Goal: Task Accomplishment & Management: Use online tool/utility

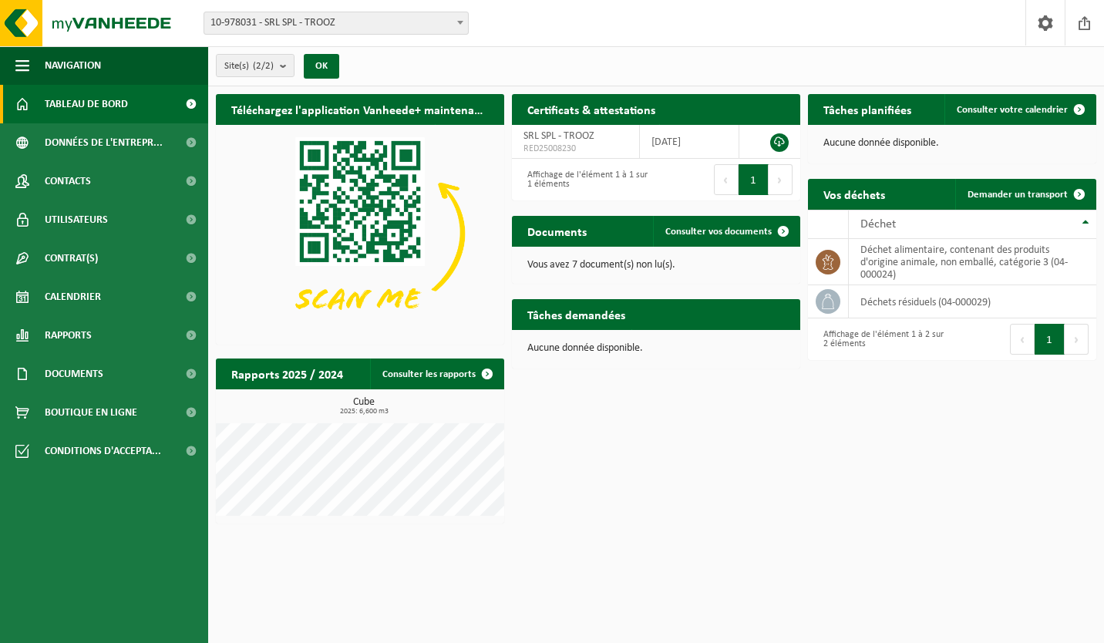
click at [666, 246] on link "Consulter vos documents" at bounding box center [726, 231] width 146 height 31
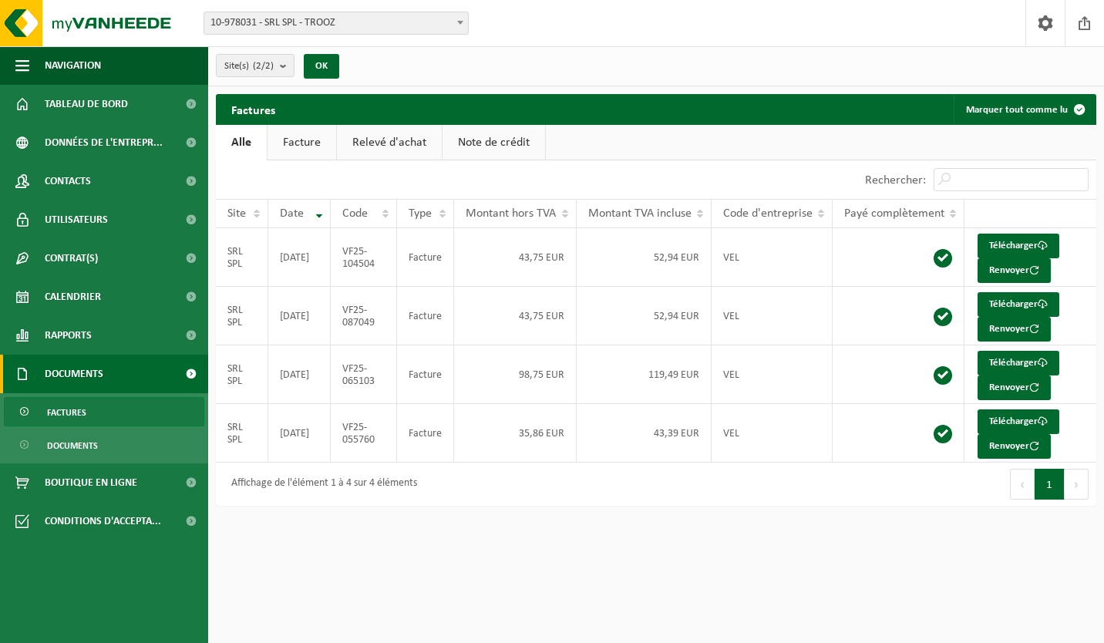
click at [1078, 488] on button "Suivant" at bounding box center [1077, 484] width 24 height 31
click at [1029, 496] on button "Précédent" at bounding box center [1022, 484] width 25 height 31
click at [402, 487] on div "Affichage de l'élément 1 à 4 sur 4 éléments" at bounding box center [321, 484] width 194 height 28
click at [322, 156] on link "Facture" at bounding box center [302, 142] width 69 height 35
click at [249, 142] on link "Alle" at bounding box center [241, 142] width 50 height 35
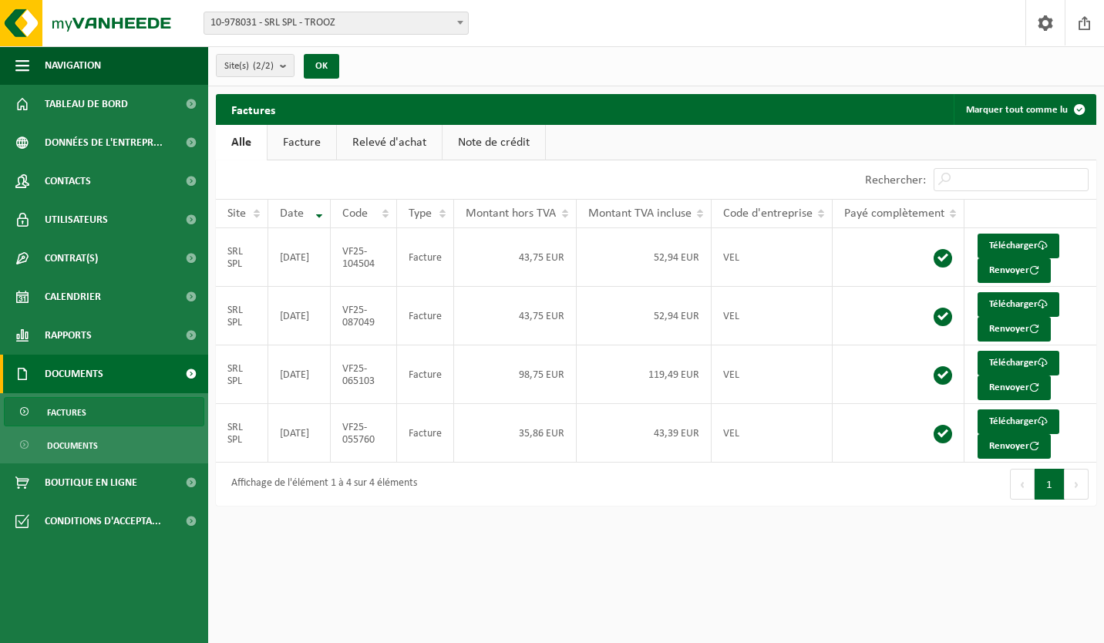
click at [324, 332] on td "2025-06-30" at bounding box center [299, 316] width 62 height 59
click at [664, 264] on td "52,94 EUR" at bounding box center [645, 257] width 136 height 59
click at [679, 261] on td "52,94 EUR" at bounding box center [645, 257] width 136 height 59
click at [1029, 249] on link "Télécharger" at bounding box center [1019, 246] width 82 height 25
click at [1022, 307] on link "Télécharger" at bounding box center [1019, 304] width 82 height 25
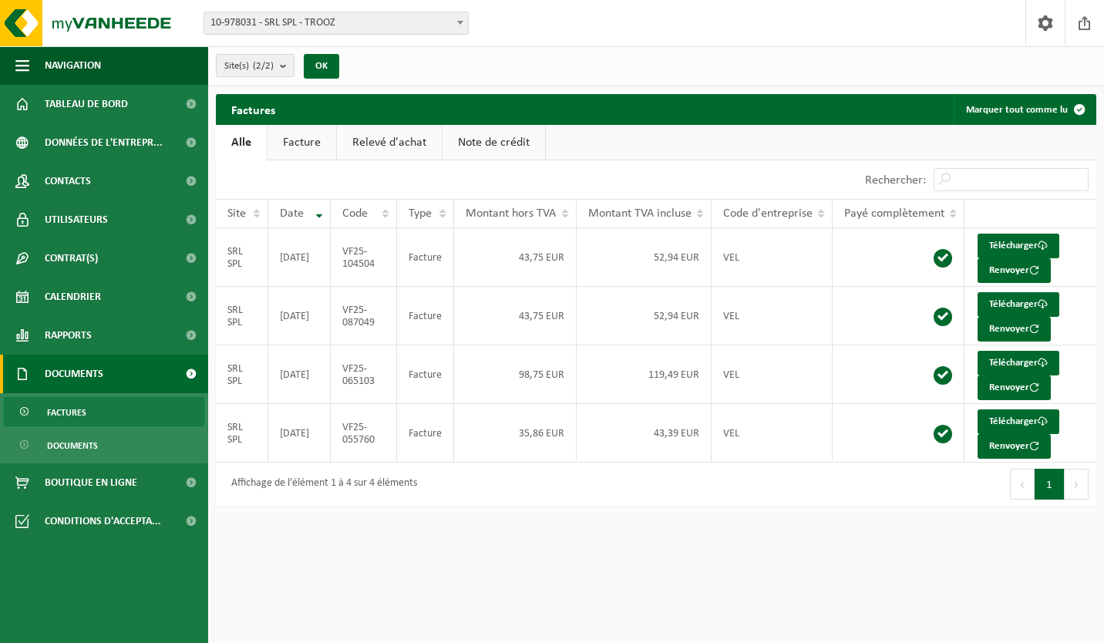
click at [1079, 493] on button "Suivant" at bounding box center [1077, 484] width 24 height 31
click at [1019, 493] on button "Précédent" at bounding box center [1022, 484] width 25 height 31
click at [389, 490] on div "Affichage de l'élément 1 à 4 sur 4 éléments" at bounding box center [321, 484] width 194 height 28
click at [1059, 113] on button "Marquer tout comme lu" at bounding box center [1024, 109] width 141 height 31
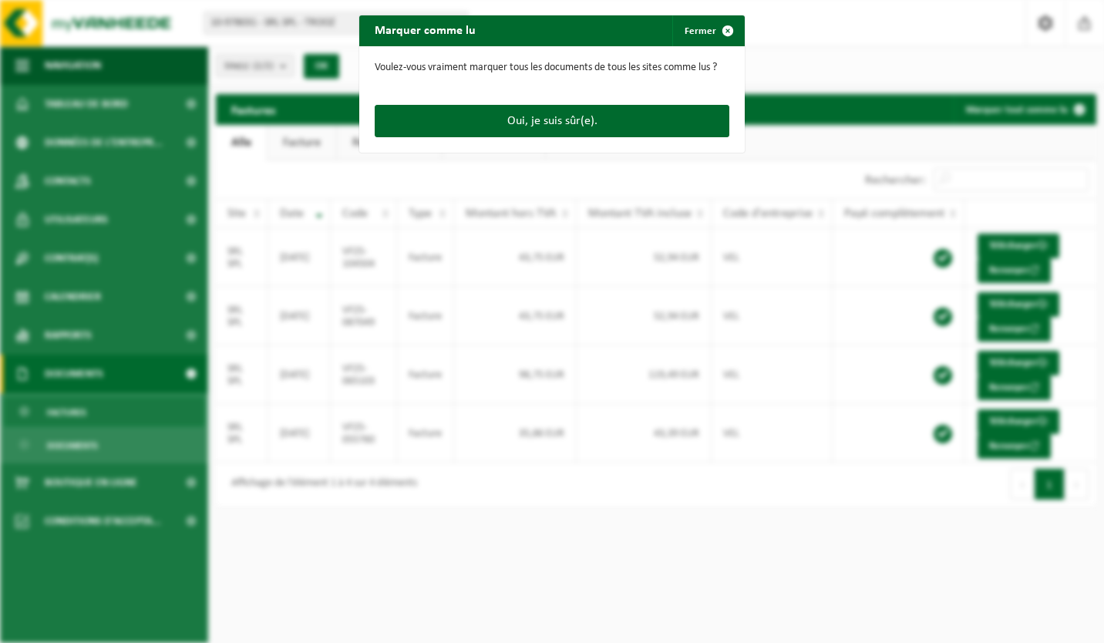
click at [665, 127] on button "Oui, je suis sûr(e)." at bounding box center [552, 121] width 355 height 32
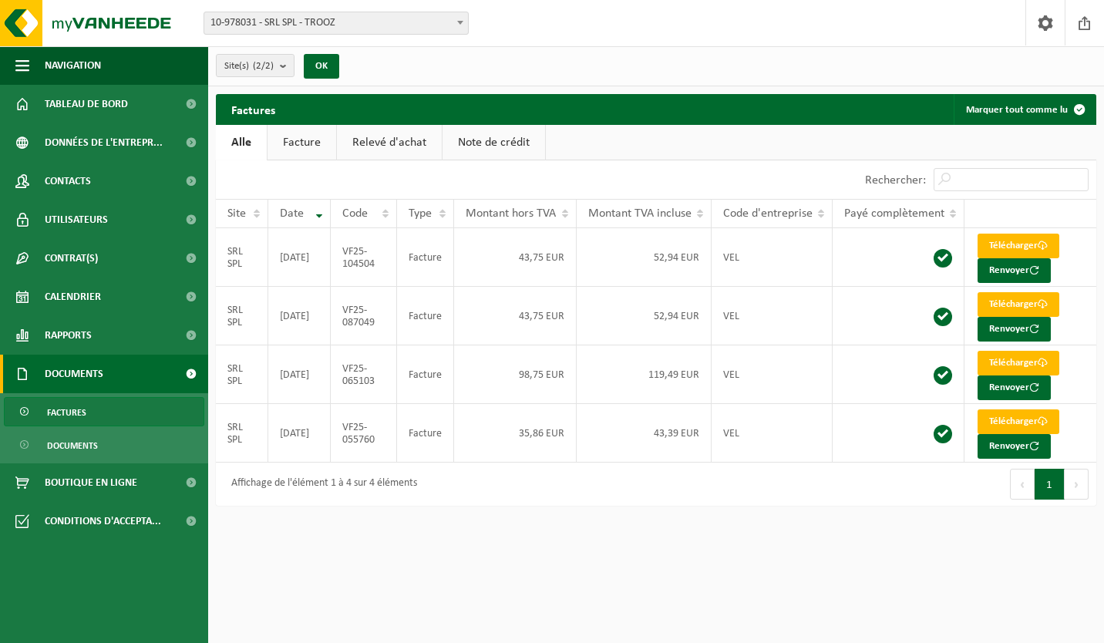
click at [122, 271] on link "Contrat(s)" at bounding box center [104, 258] width 208 height 39
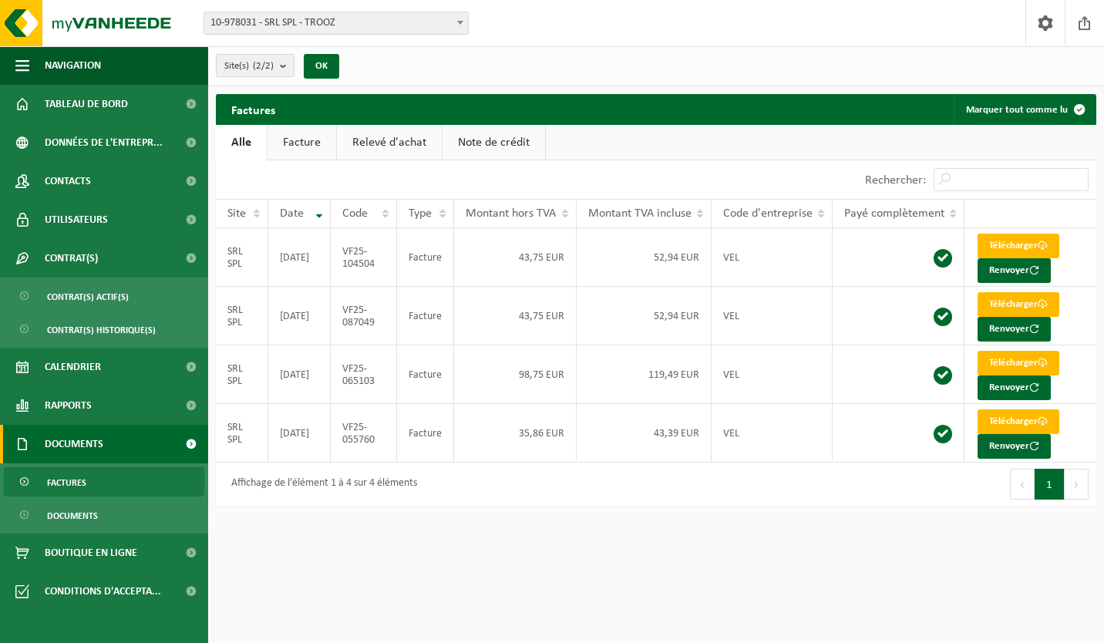
click at [116, 231] on link "Utilisateurs" at bounding box center [104, 219] width 208 height 39
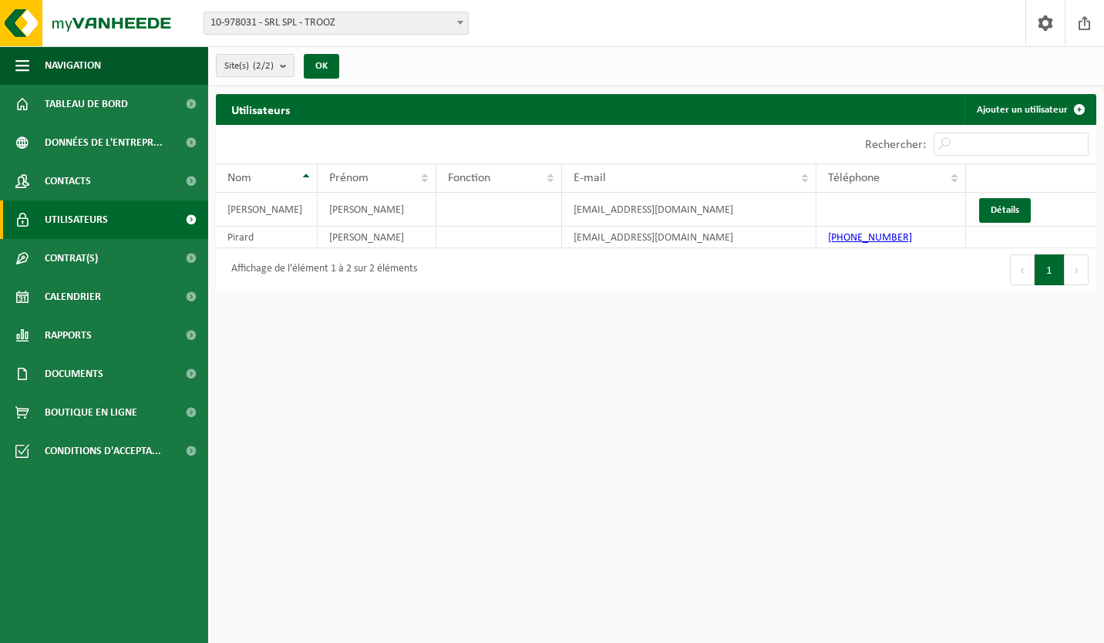
click at [1011, 212] on link "Détails" at bounding box center [1005, 210] width 52 height 25
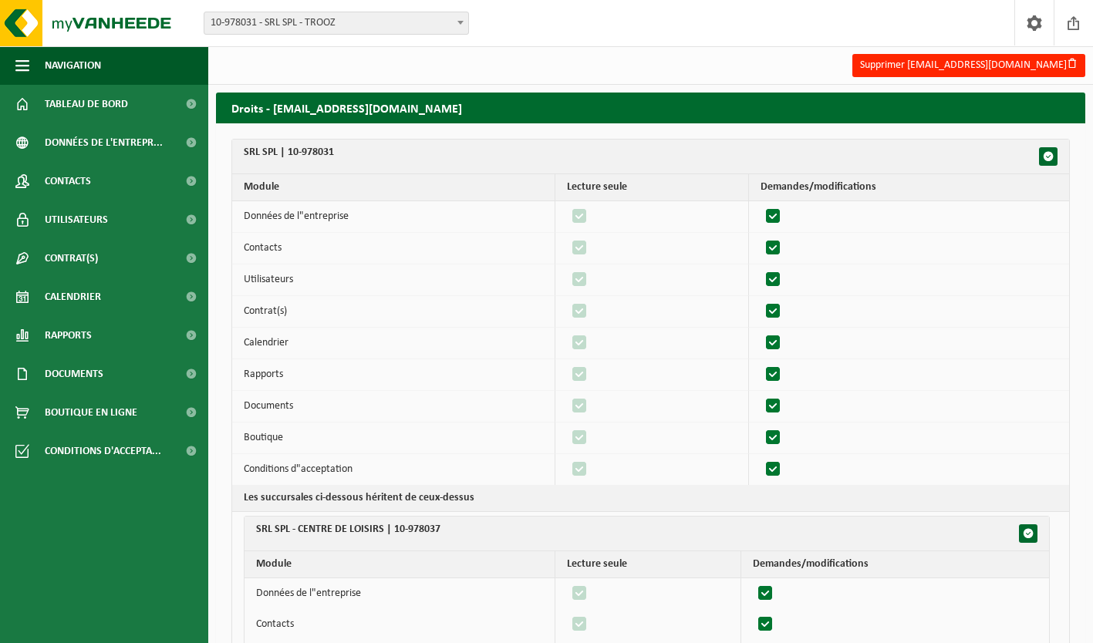
click at [775, 224] on label"] at bounding box center [774, 216] width 22 height 23
click at [760, 205] on input "checkbox" at bounding box center [759, 204] width 1 height 1
checkbox input "false"
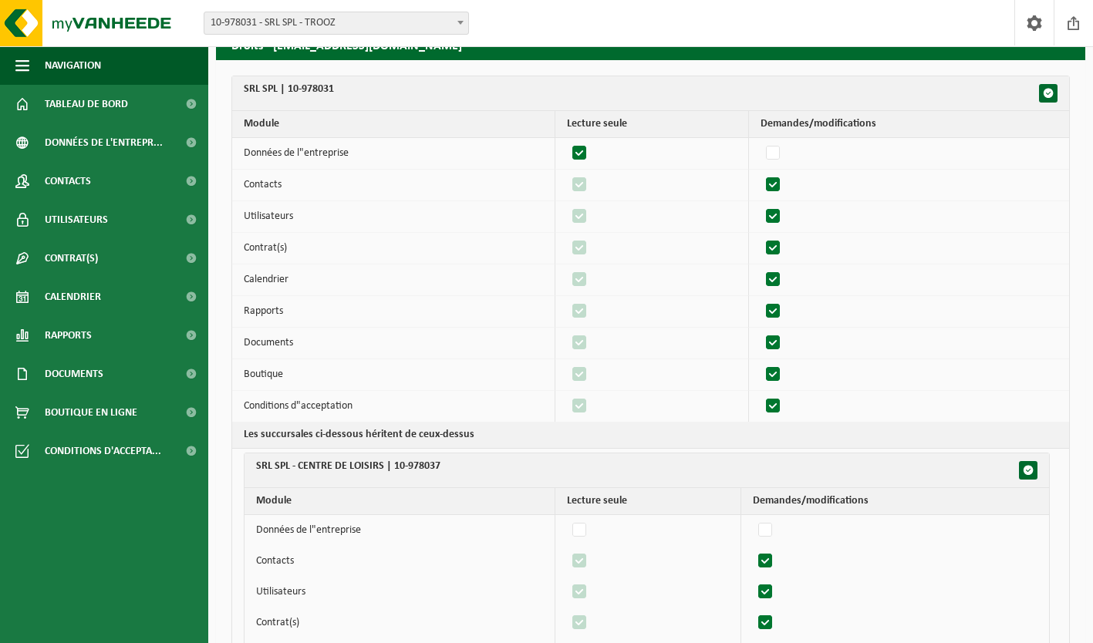
scroll to position [62, 0]
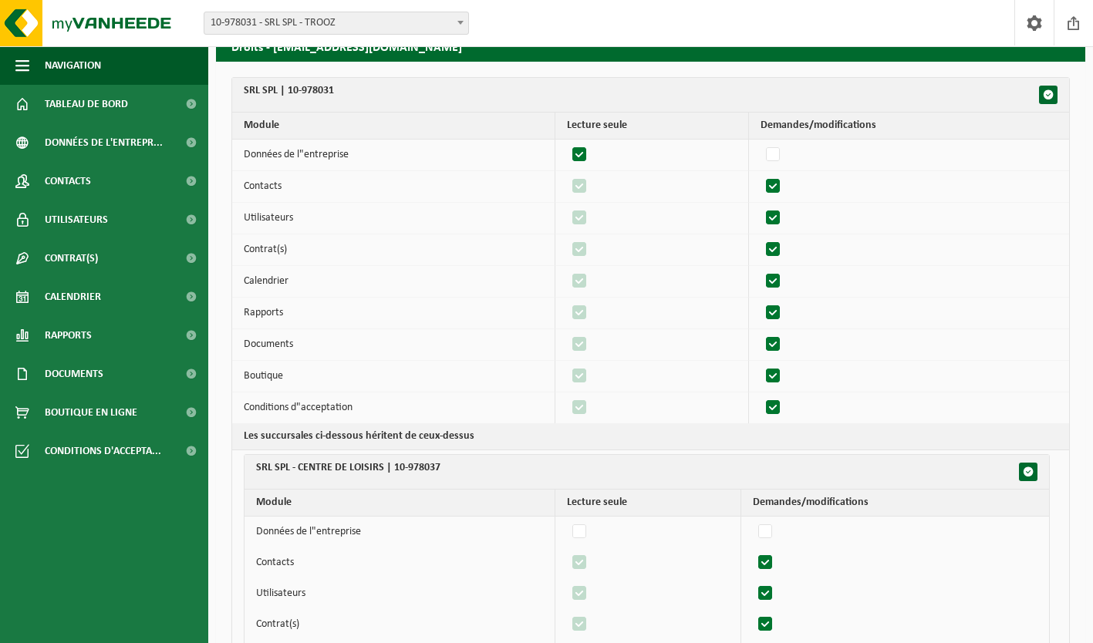
click at [778, 153] on label"] at bounding box center [774, 154] width 22 height 23
click at [760, 143] on input "checkbox" at bounding box center [759, 143] width 1 height 1
checkbox input "true"
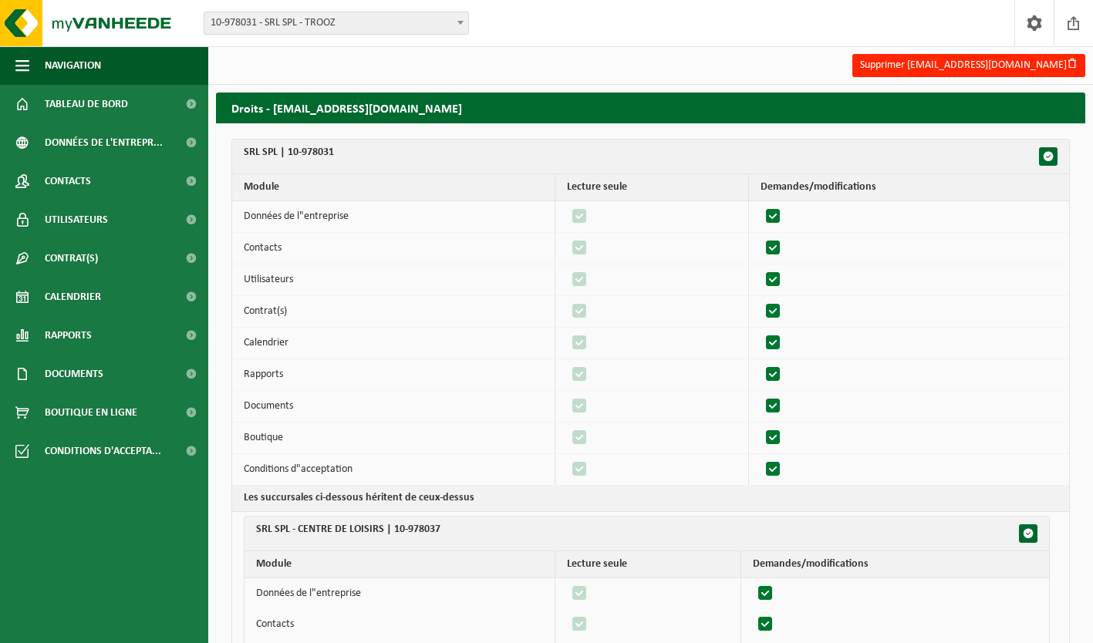
scroll to position [0, 0]
click at [123, 113] on span "Tableau de bord" at bounding box center [86, 104] width 83 height 39
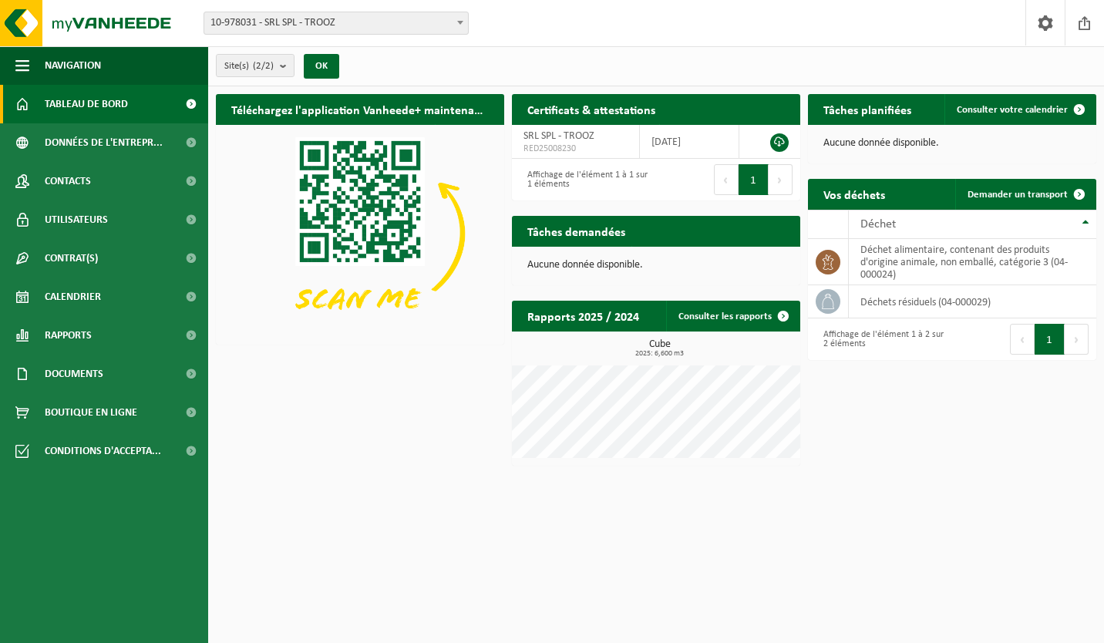
click at [650, 248] on div "Aucune donnée disponible." at bounding box center [656, 265] width 288 height 37
click at [619, 272] on div "Aucune donnée disponible." at bounding box center [656, 265] width 288 height 37
click at [587, 271] on p "Aucune donnée disponible." at bounding box center [656, 265] width 258 height 11
click at [1046, 200] on span "Demander un transport" at bounding box center [1018, 195] width 100 height 10
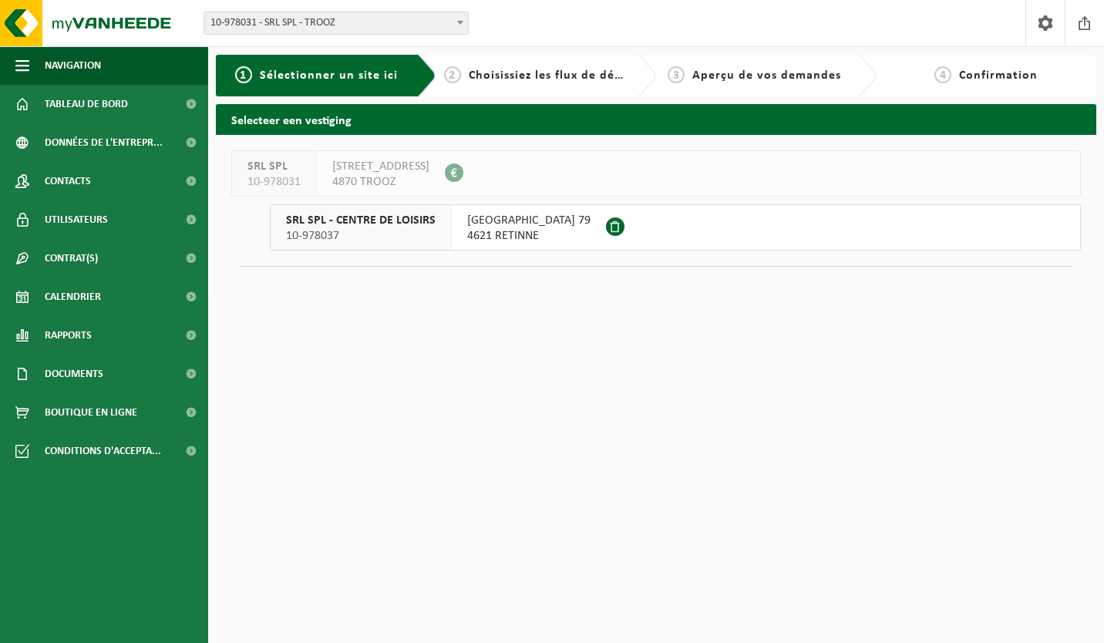
click at [514, 234] on span "4621 RETINNE" at bounding box center [528, 235] width 123 height 15
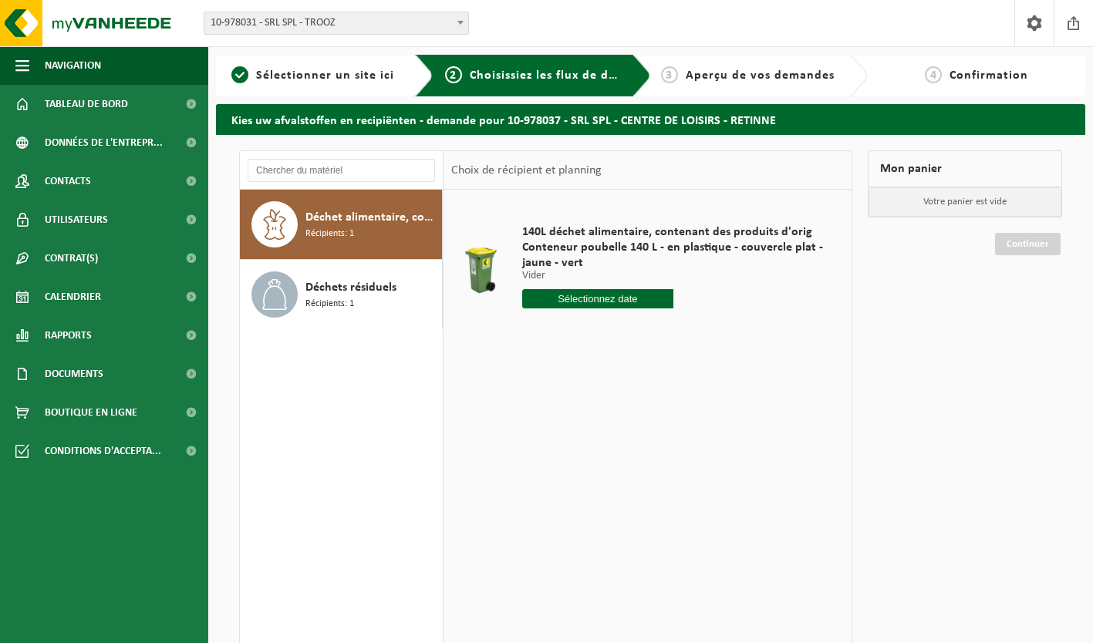
click at [615, 307] on input "text" at bounding box center [597, 298] width 151 height 19
click at [544, 464] on div "28 29 30 31 1 2 3 4 5 6 7 8 9 10 11 12 13 14 15 16 17 18 19 20 21 22 23 24 25 2…" at bounding box center [618, 435] width 190 height 123
click at [606, 462] on div "28 29 30 31 1 2 3 4 5 6 7 8 9 10 11 12 13 14 15 16 17 18 19 20 21 22 23 24 25 2…" at bounding box center [618, 435] width 190 height 123
click at [649, 463] on div "22" at bounding box center [644, 460] width 27 height 25
type input "à partir de 2025-08-22"
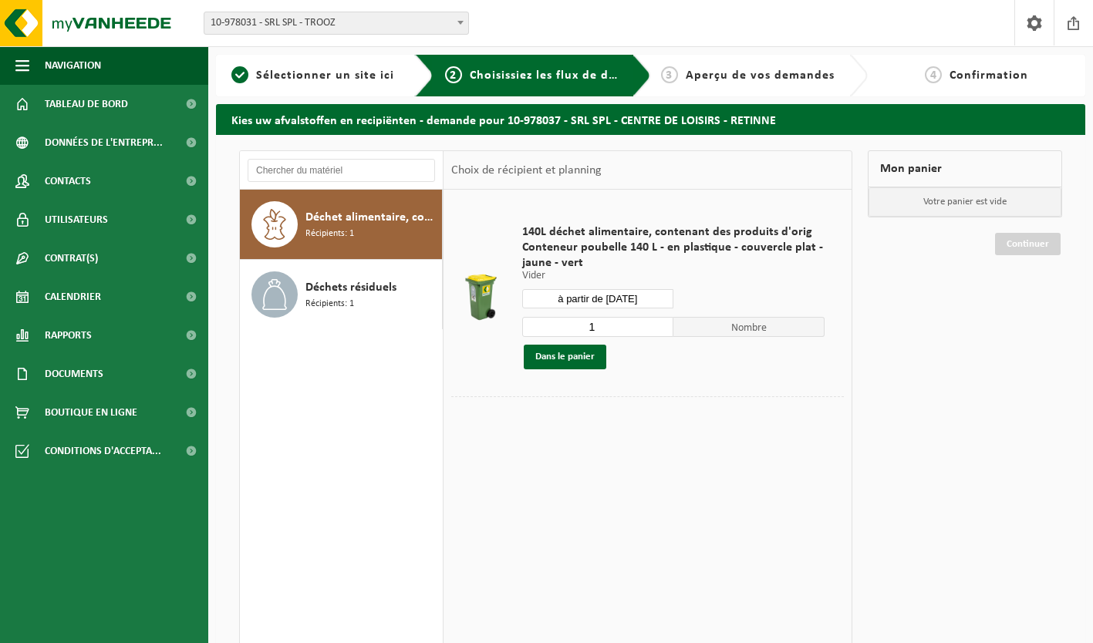
click at [582, 357] on button "Dans le panier" at bounding box center [565, 357] width 83 height 25
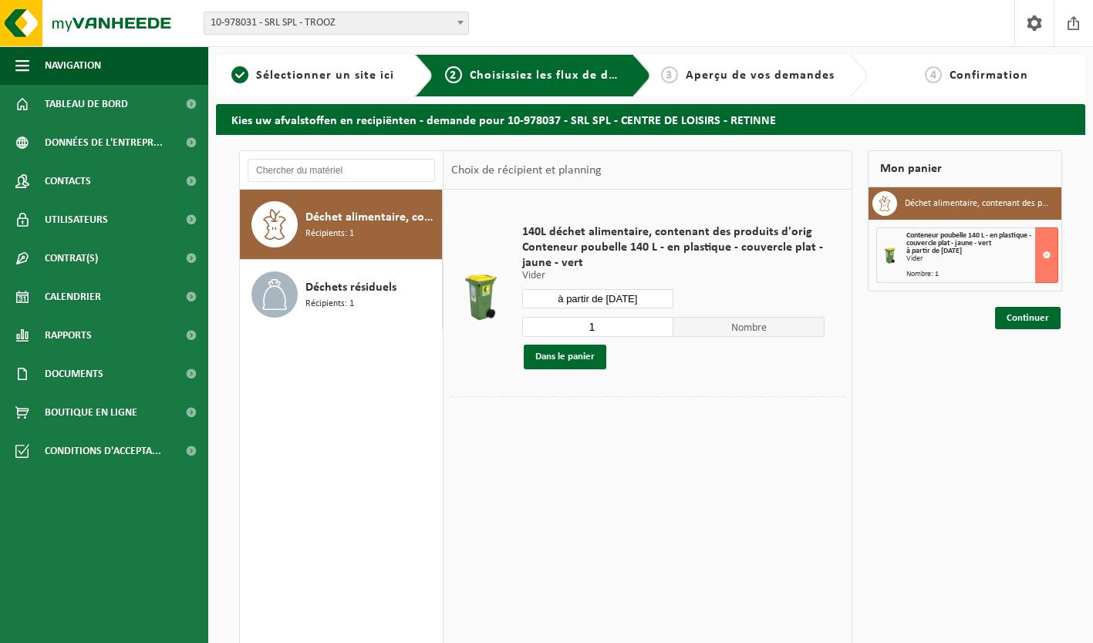
click at [1046, 255] on button at bounding box center [1046, 255] width 23 height 56
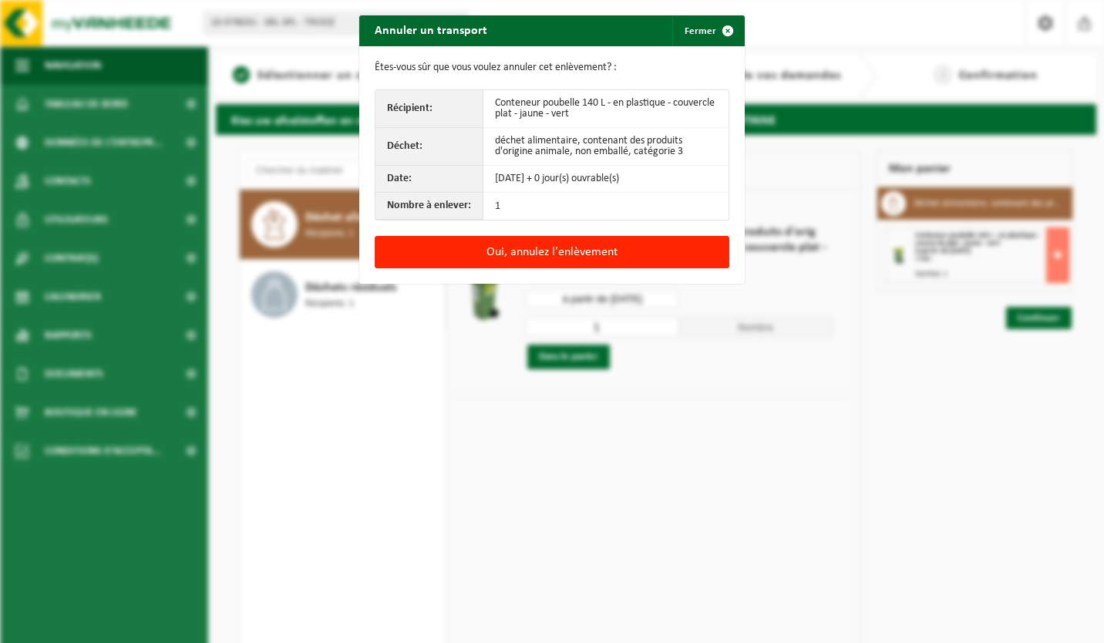
click at [631, 248] on button "Oui, annulez l'enlèvement" at bounding box center [552, 252] width 355 height 32
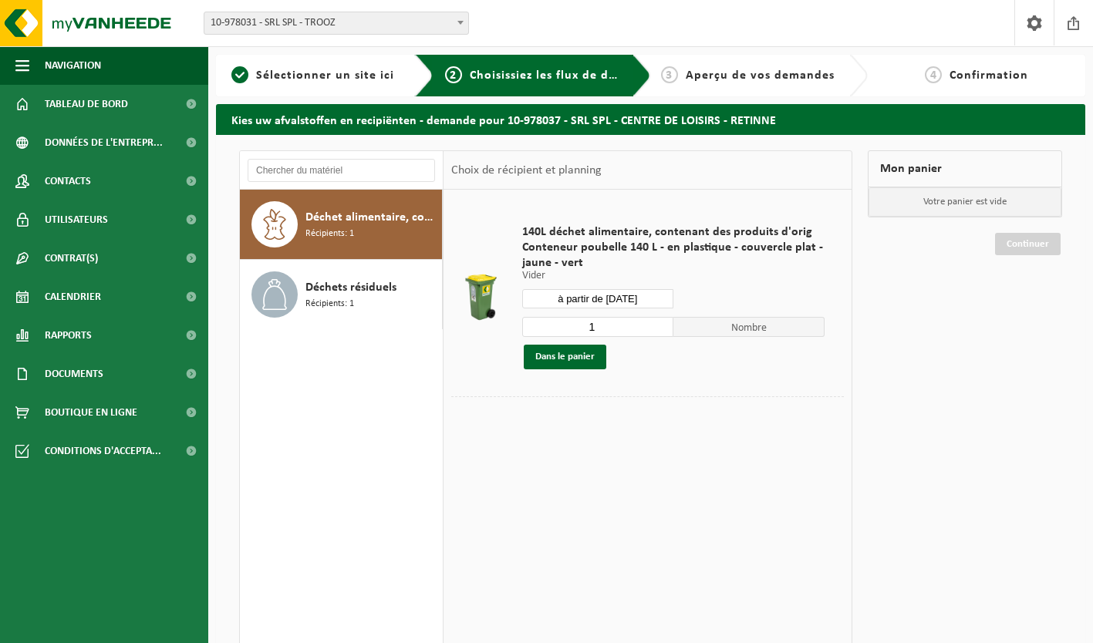
click at [346, 293] on span "Déchets résiduels" at bounding box center [350, 287] width 91 height 19
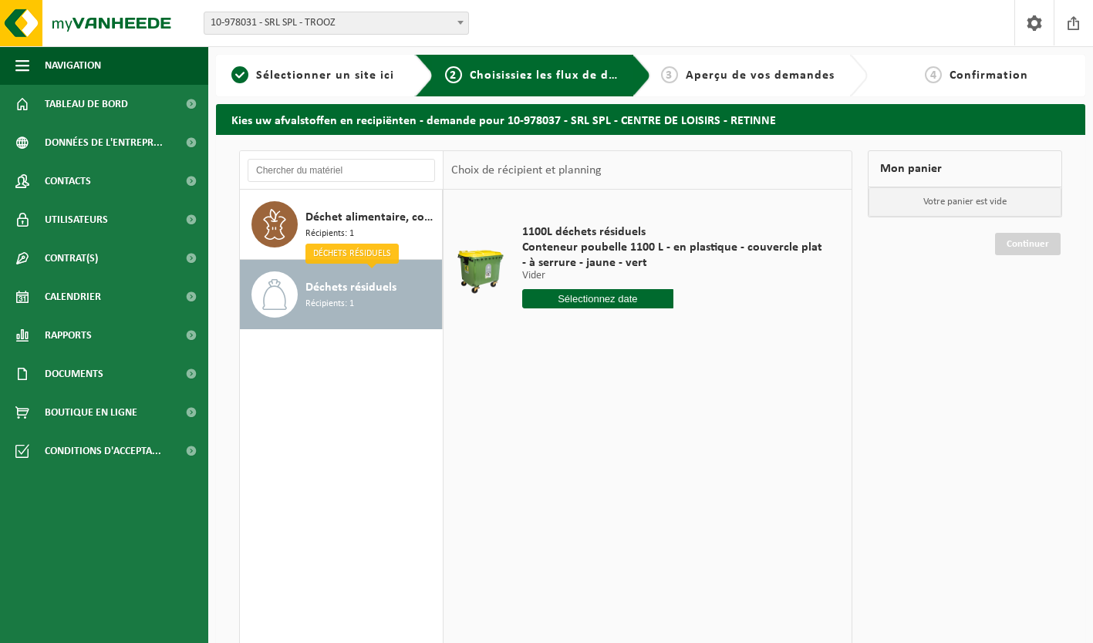
click at [601, 251] on span "Conteneur poubelle 1100 L - en plastique - couvercle plat - à serrure - jaune -…" at bounding box center [673, 255] width 303 height 31
click at [604, 305] on input "text" at bounding box center [597, 298] width 151 height 19
click at [648, 462] on div "22" at bounding box center [644, 460] width 27 height 25
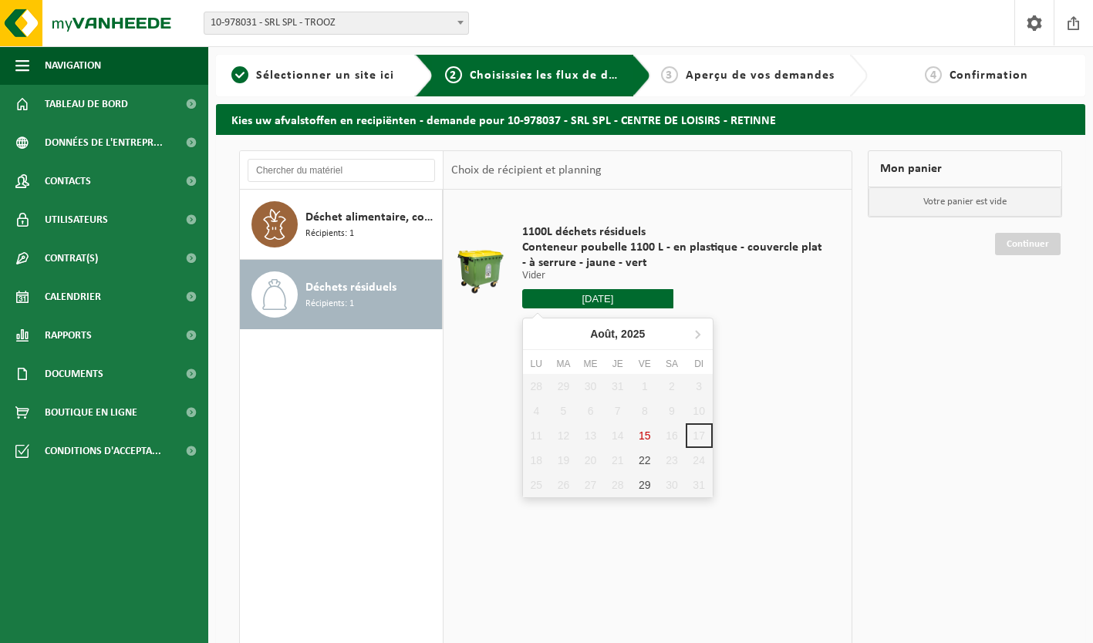
type input "à partir de [DATE]"
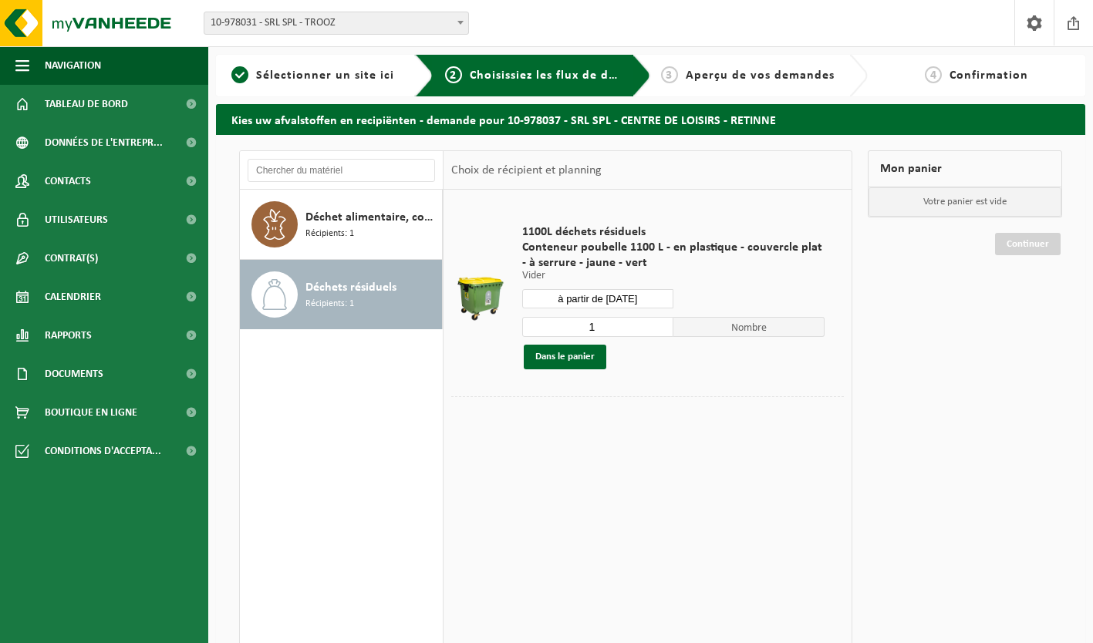
click at [141, 413] on link "Boutique en ligne" at bounding box center [104, 412] width 208 height 39
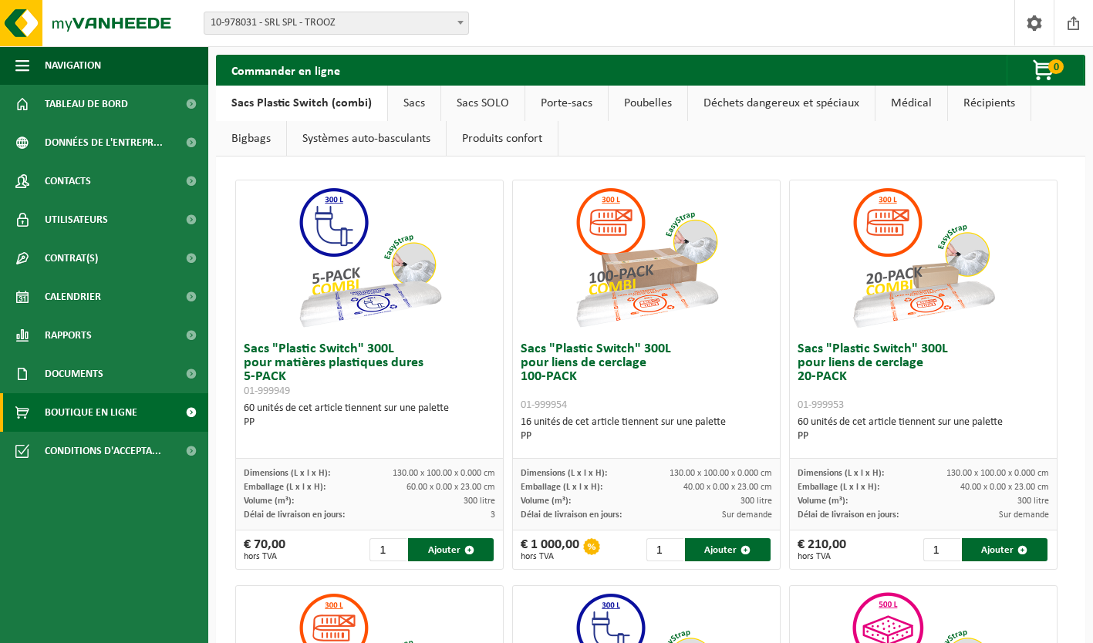
click at [120, 268] on link "Contrat(s)" at bounding box center [104, 258] width 208 height 39
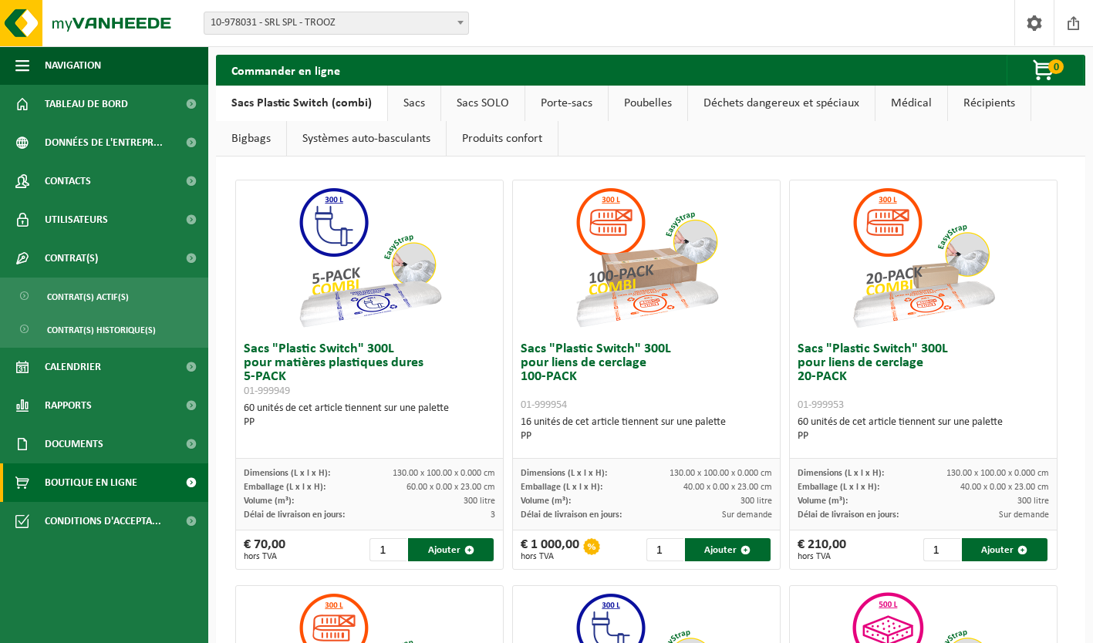
click at [122, 307] on span "Contrat(s) actif(s)" at bounding box center [88, 296] width 82 height 29
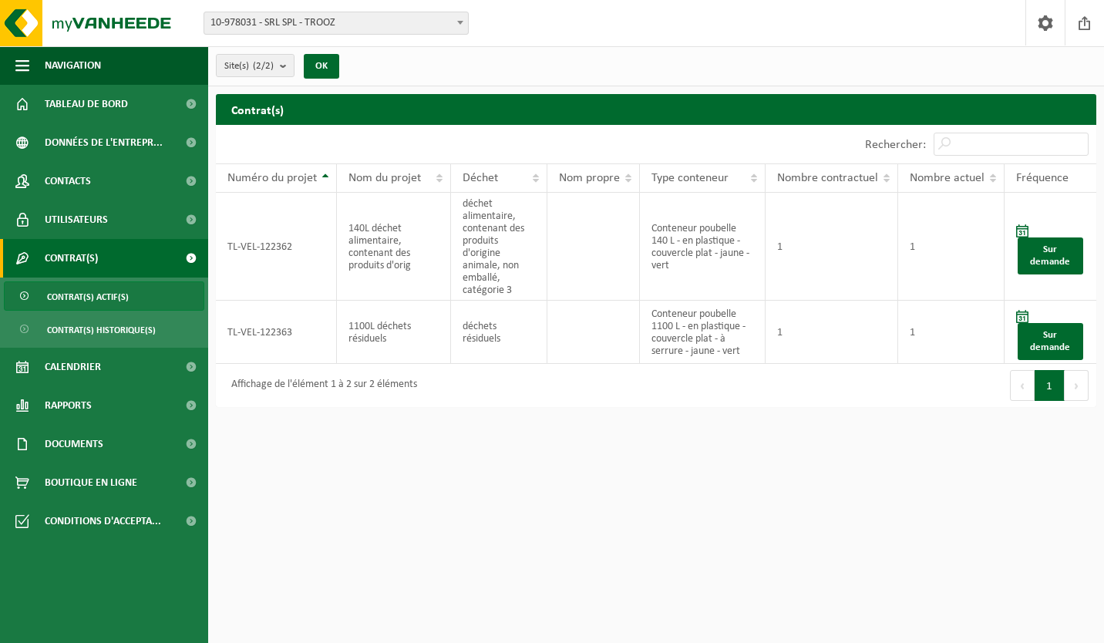
click at [106, 376] on link "Calendrier" at bounding box center [104, 367] width 208 height 39
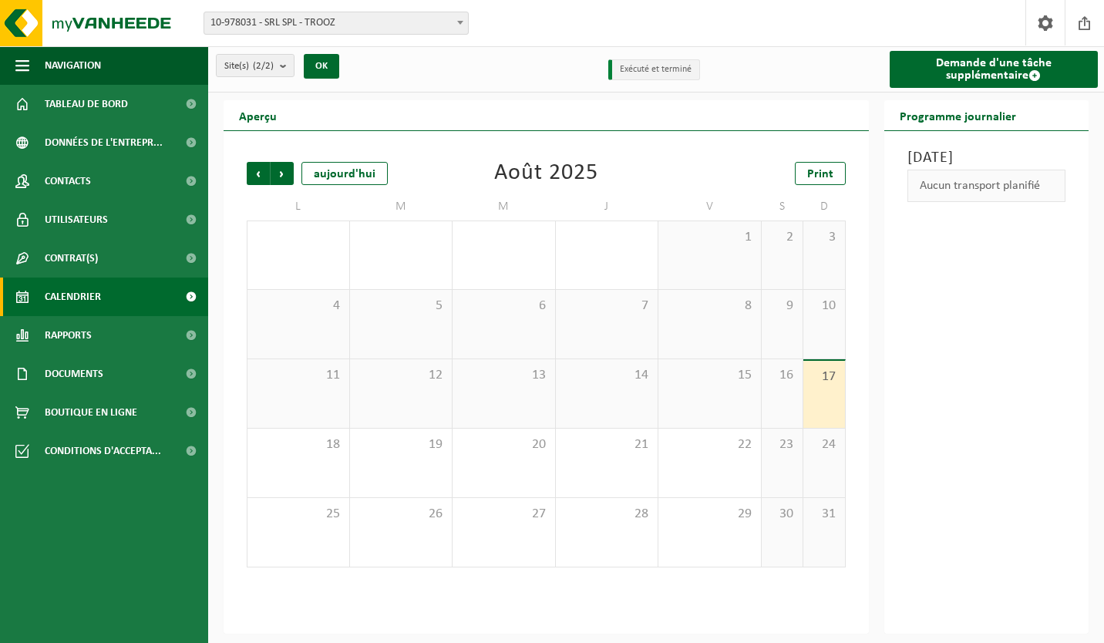
click at [317, 473] on div "18" at bounding box center [299, 463] width 102 height 69
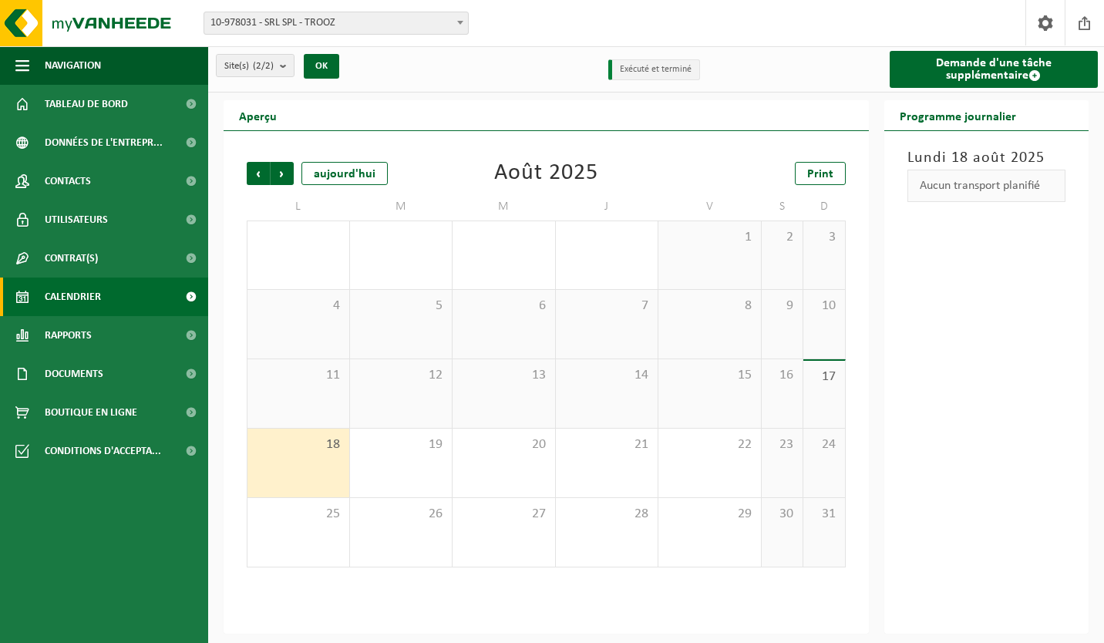
click at [311, 480] on div "18" at bounding box center [299, 463] width 102 height 69
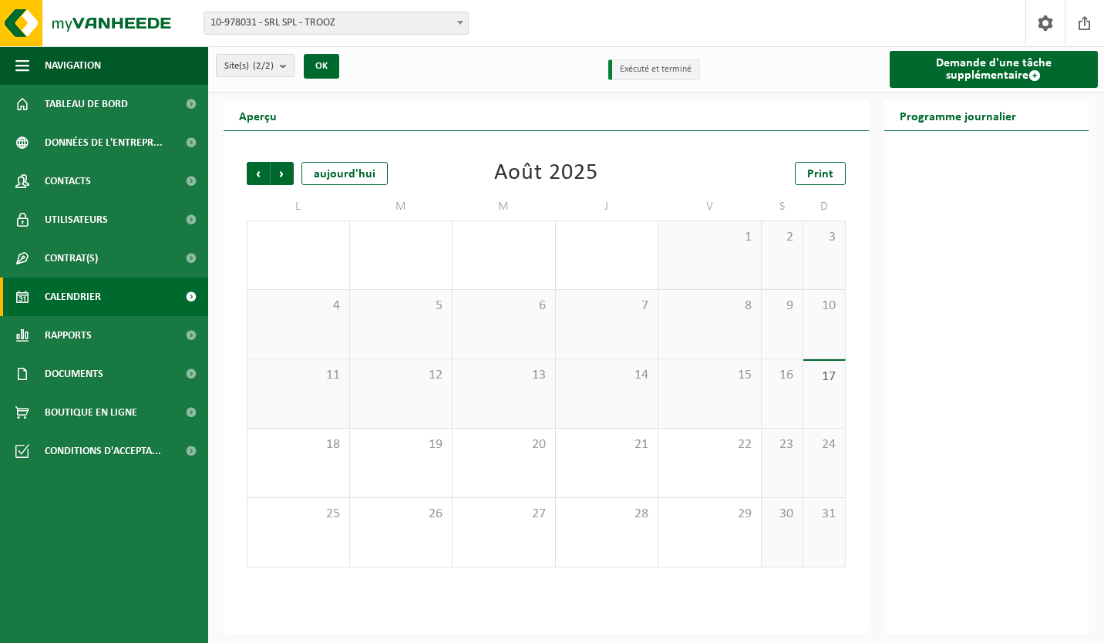
click at [316, 473] on div "18" at bounding box center [299, 463] width 102 height 69
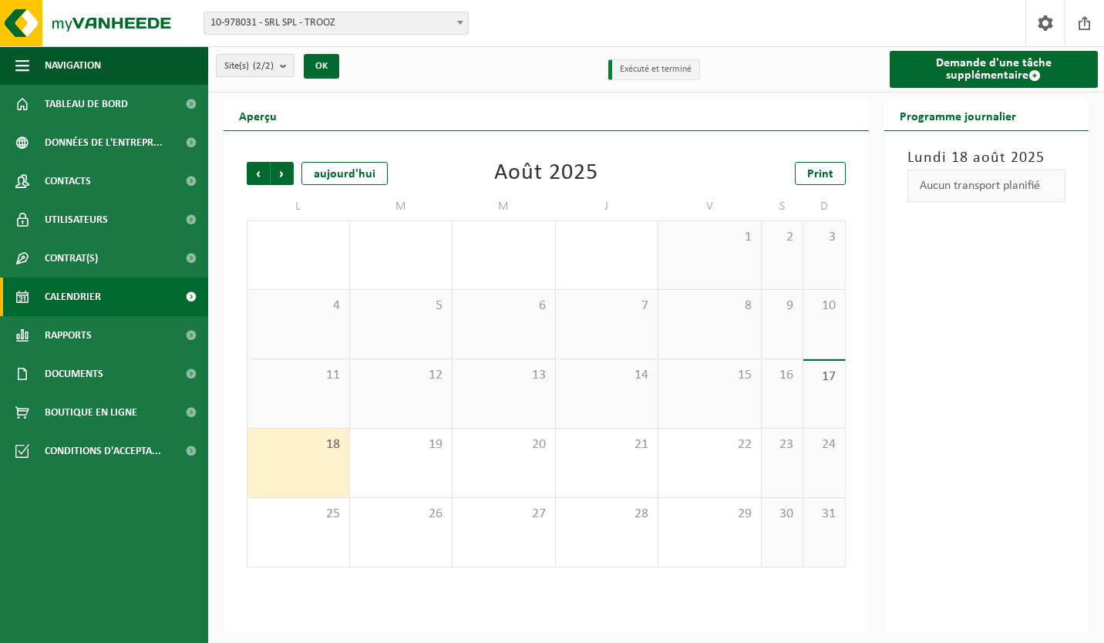
click at [322, 474] on div "18" at bounding box center [299, 463] width 102 height 69
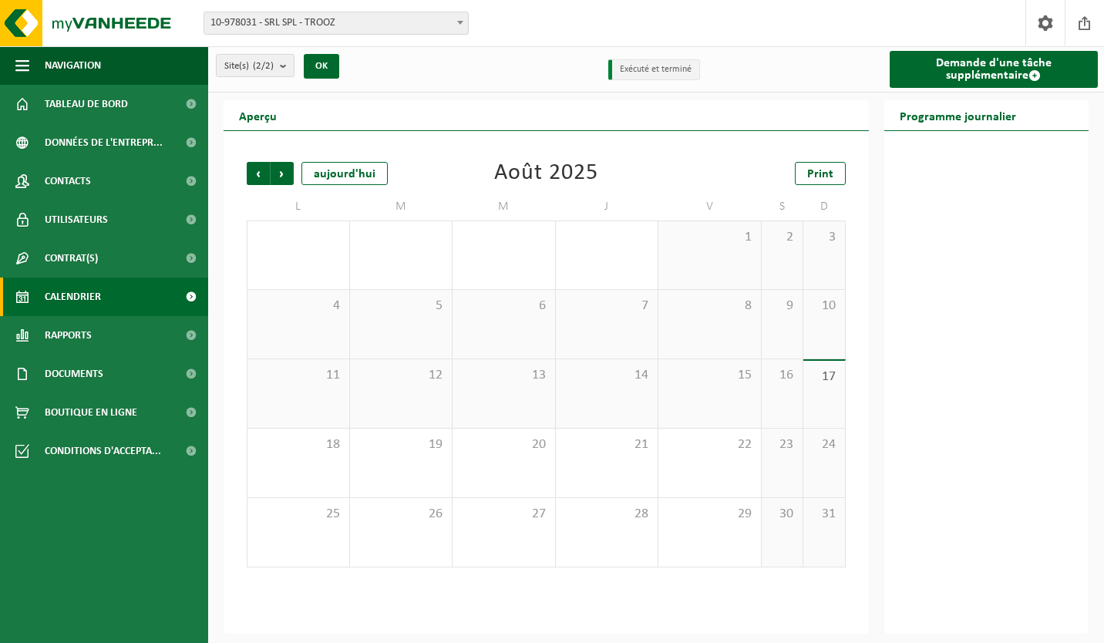
click at [321, 480] on div "18" at bounding box center [299, 463] width 102 height 69
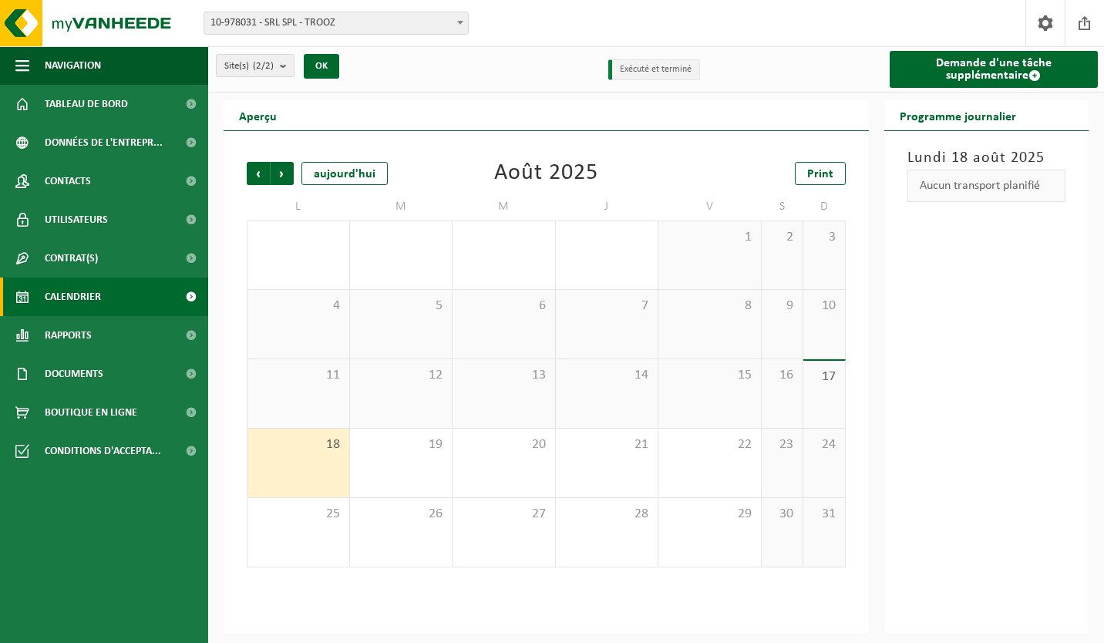
click at [1003, 196] on div "Aucun transport planifié" at bounding box center [987, 186] width 159 height 32
click at [977, 197] on div "Aucun transport planifié" at bounding box center [987, 186] width 159 height 32
click at [980, 178] on div "Aucun transport planifié" at bounding box center [987, 186] width 159 height 32
click at [983, 172] on div "Aucun transport planifié" at bounding box center [987, 186] width 159 height 32
click at [980, 132] on div "Lundi 18 août 2025 Aucun transport planifié" at bounding box center [986, 382] width 205 height 503
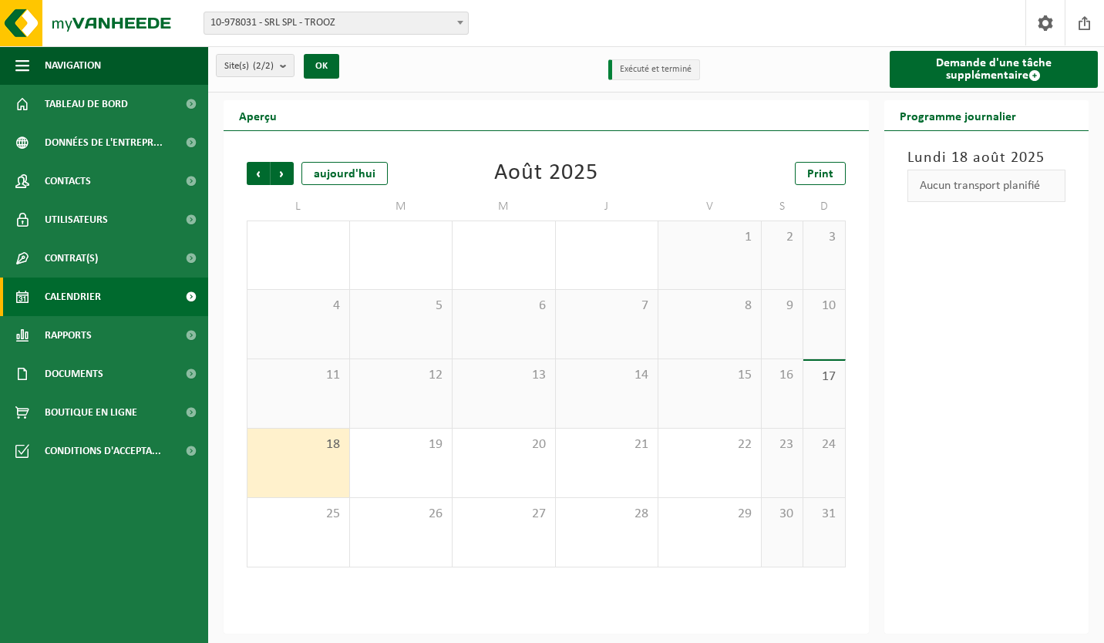
click at [1001, 85] on link "Demande d'une tâche supplémentaire" at bounding box center [994, 69] width 209 height 37
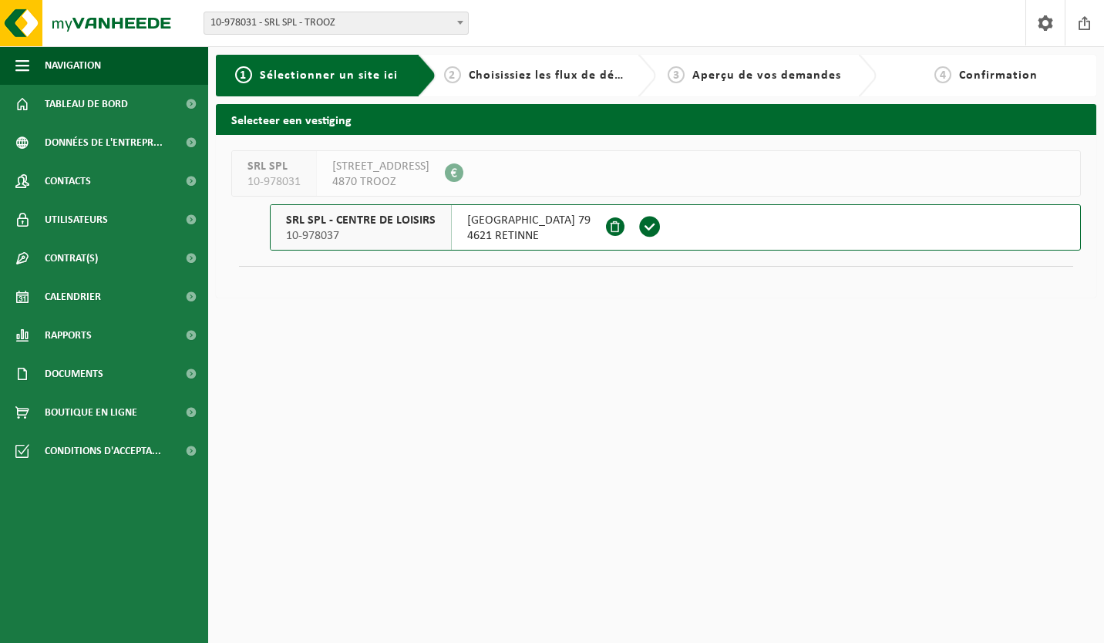
click at [534, 241] on span "4621 RETINNE" at bounding box center [528, 235] width 123 height 15
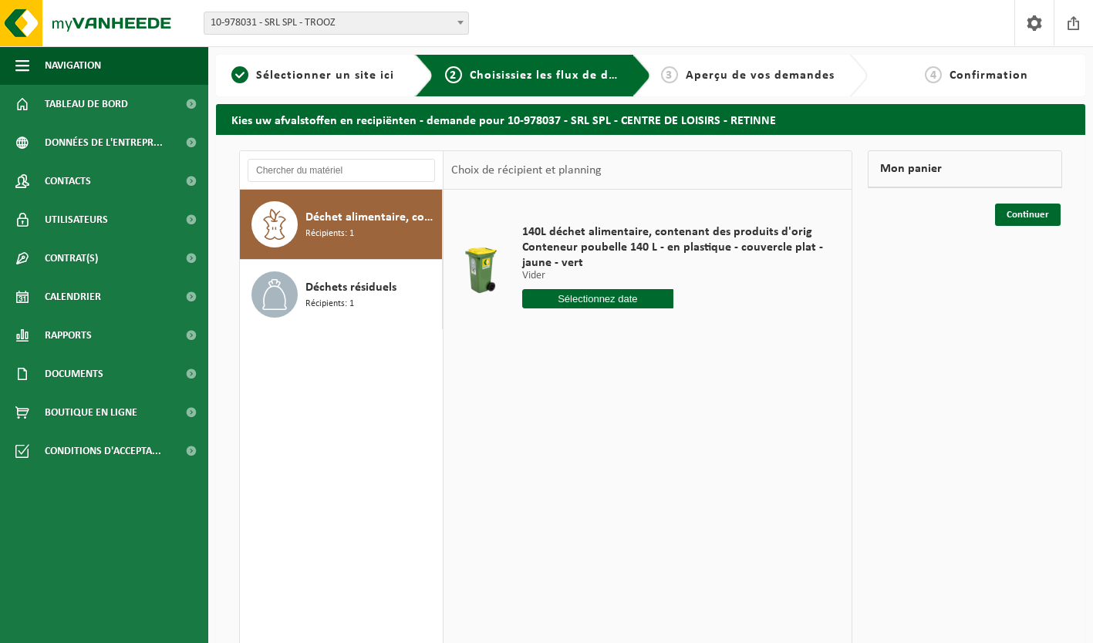
click at [371, 299] on div "Déchets résiduels Récipients: 1" at bounding box center [371, 294] width 133 height 46
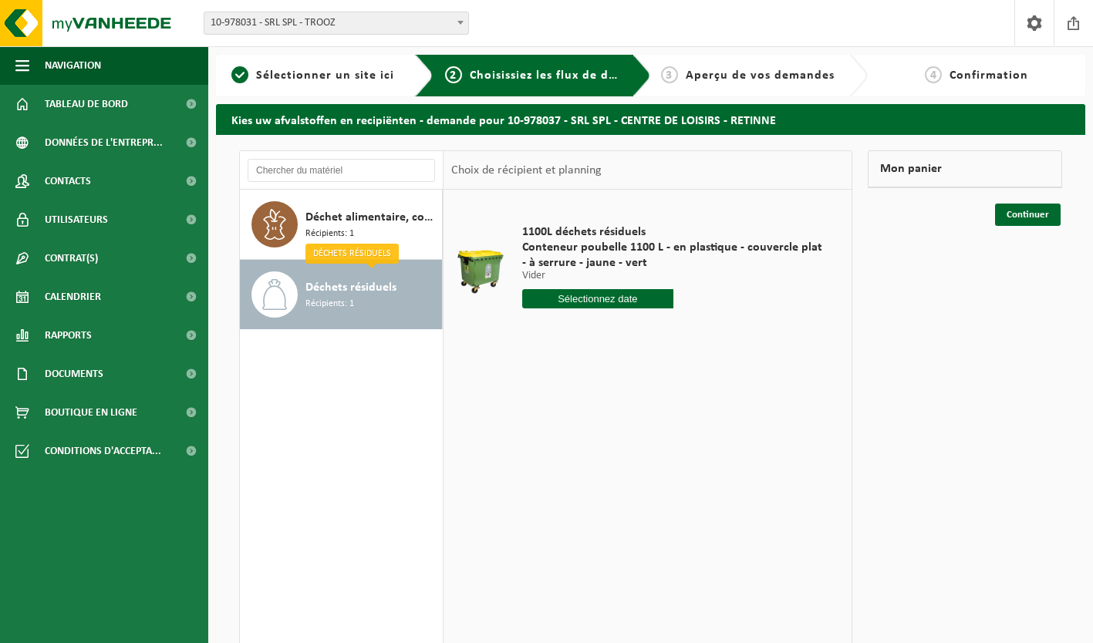
click at [594, 251] on span "Conteneur poubelle 1100 L - en plastique - couvercle plat - à serrure - jaune -…" at bounding box center [673, 255] width 303 height 31
click at [614, 308] on input "text" at bounding box center [597, 298] width 151 height 19
click at [643, 461] on div "22" at bounding box center [644, 460] width 27 height 25
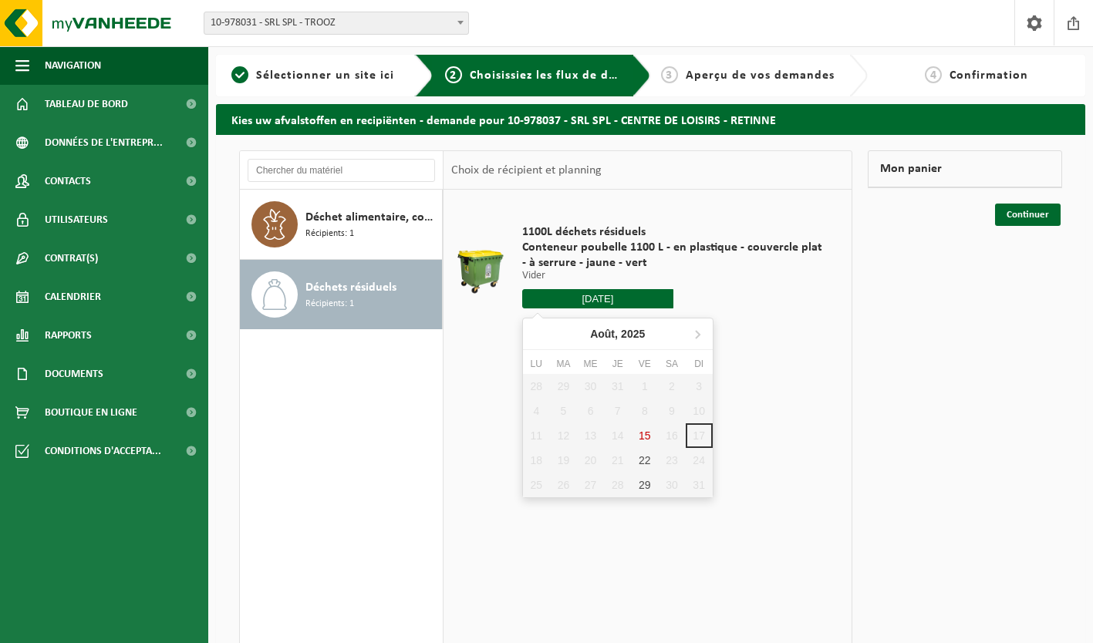
type input "à partir de 2025-08-22"
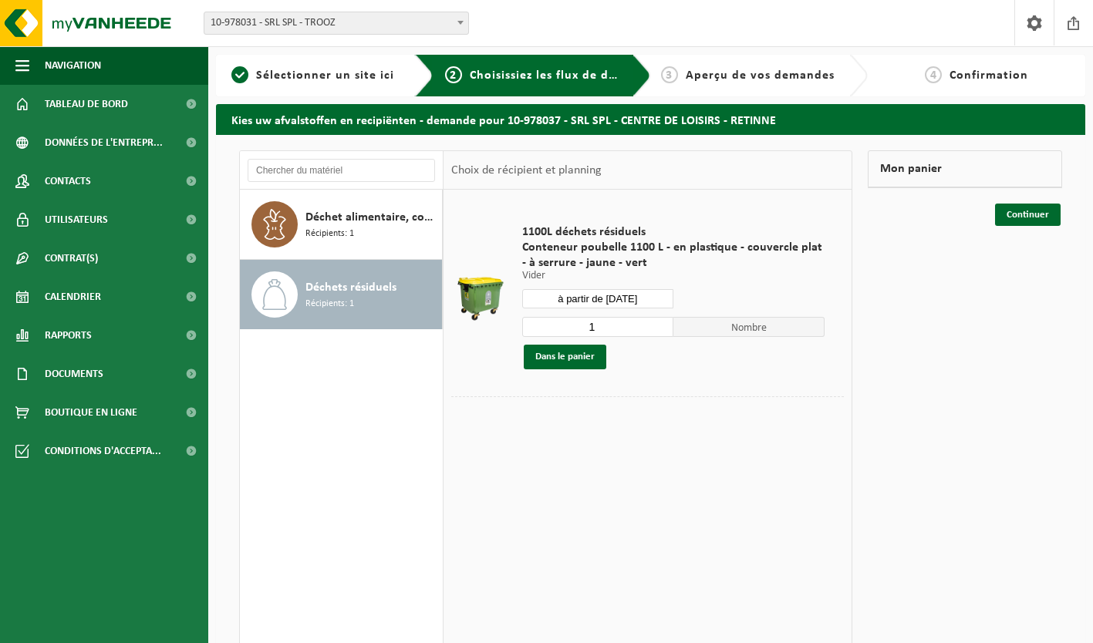
click at [743, 336] on span "Nombre" at bounding box center [748, 327] width 151 height 20
click at [763, 328] on span "Nombre" at bounding box center [748, 327] width 151 height 20
click at [778, 338] on div "1 Nombre Dans le panier" at bounding box center [673, 342] width 303 height 53
click at [778, 335] on span "Nombre" at bounding box center [748, 327] width 151 height 20
click at [624, 332] on input "1" at bounding box center [597, 327] width 151 height 20
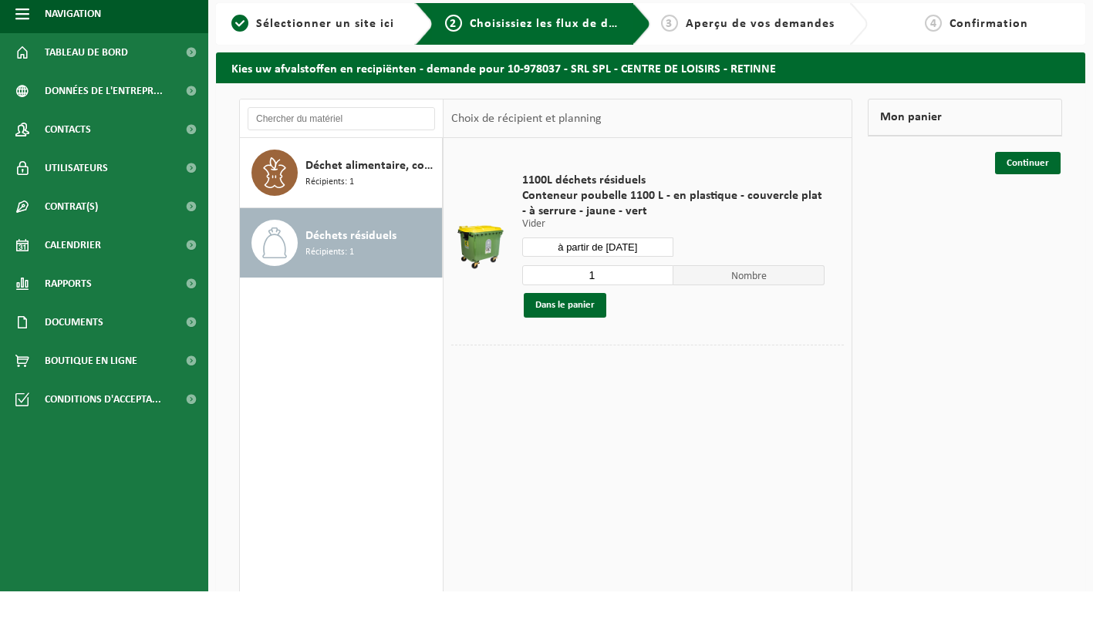
click at [554, 357] on button "Dans le panier" at bounding box center [565, 357] width 83 height 25
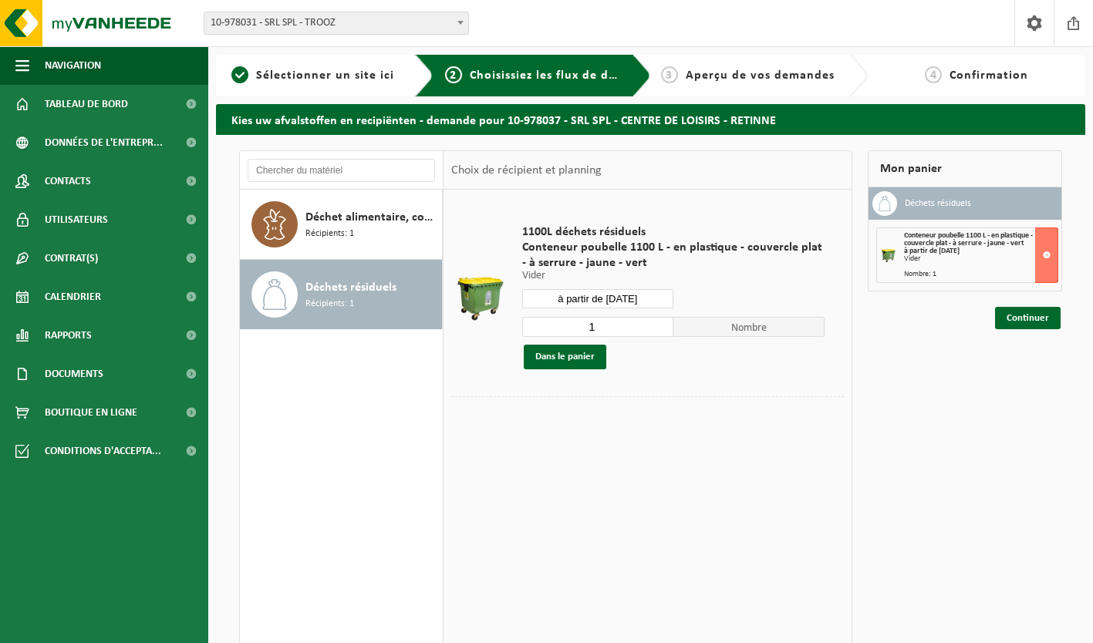
click at [1041, 328] on link "Continuer" at bounding box center [1028, 318] width 66 height 22
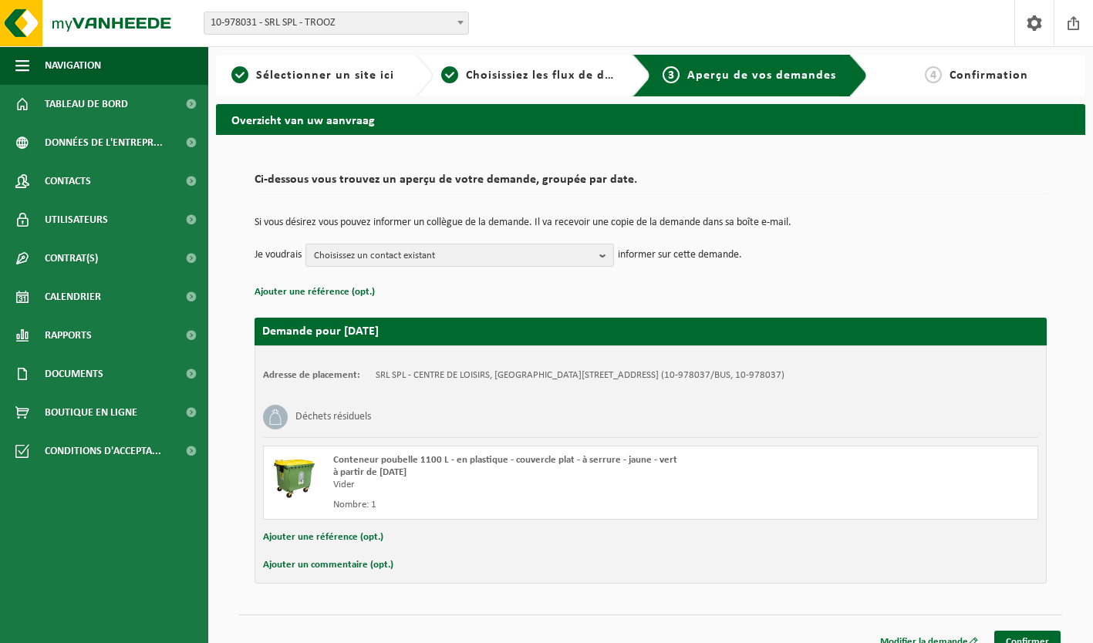
scroll to position [19, 0]
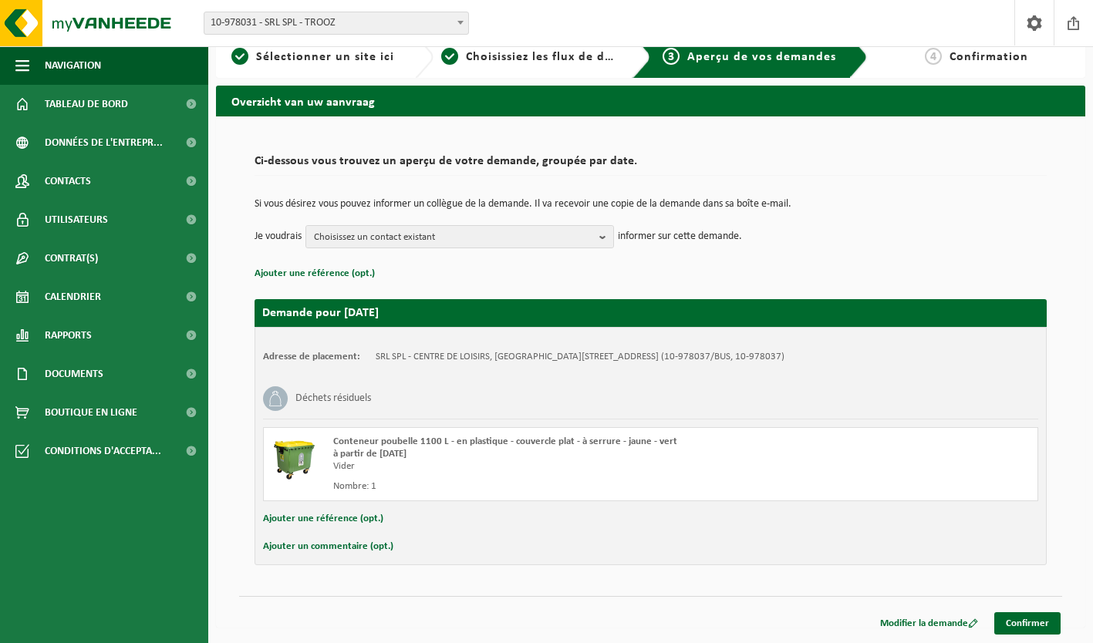
click at [1040, 628] on link "Confirmer" at bounding box center [1027, 623] width 66 height 22
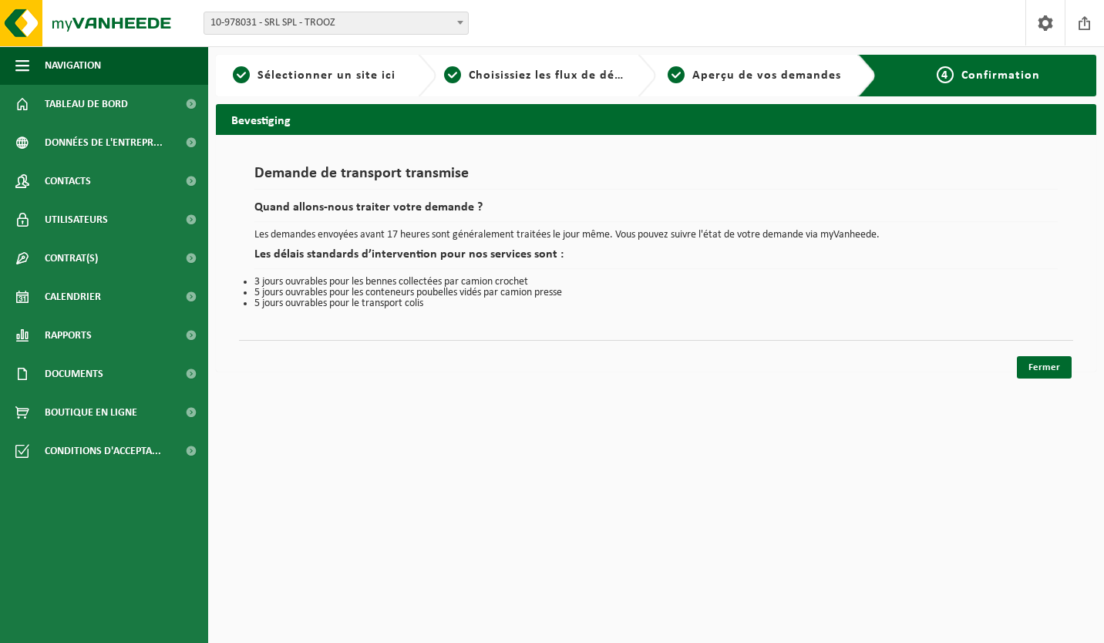
click at [1047, 369] on link "Fermer" at bounding box center [1044, 367] width 55 height 22
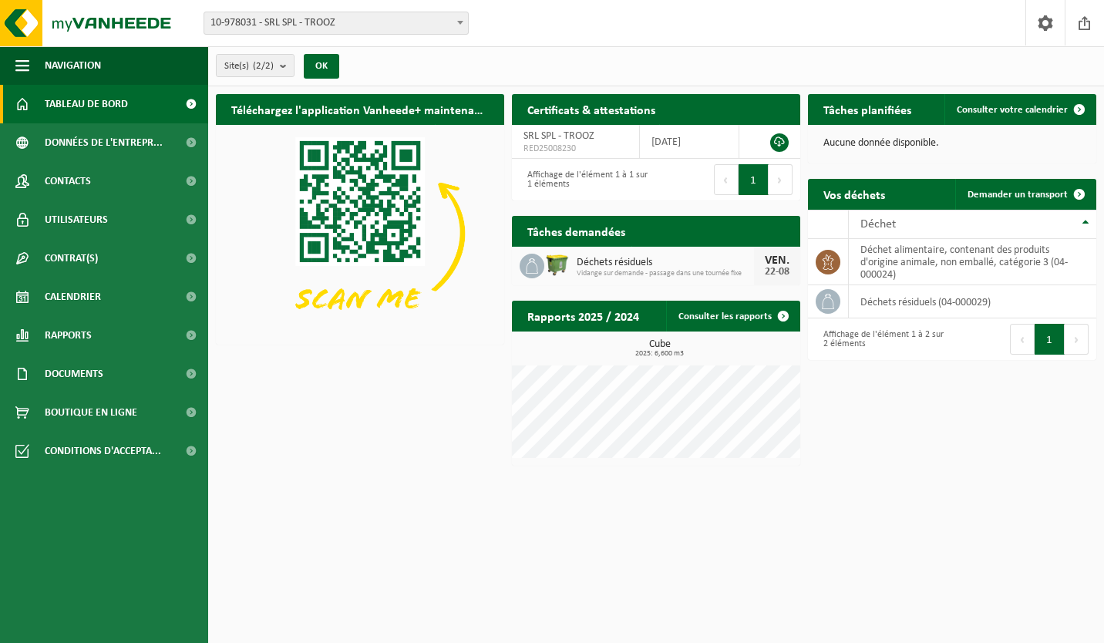
click at [684, 273] on span "Vidange sur demande - passage dans une tournée fixe" at bounding box center [665, 273] width 177 height 9
click at [1044, 28] on span at bounding box center [1045, 22] width 23 height 45
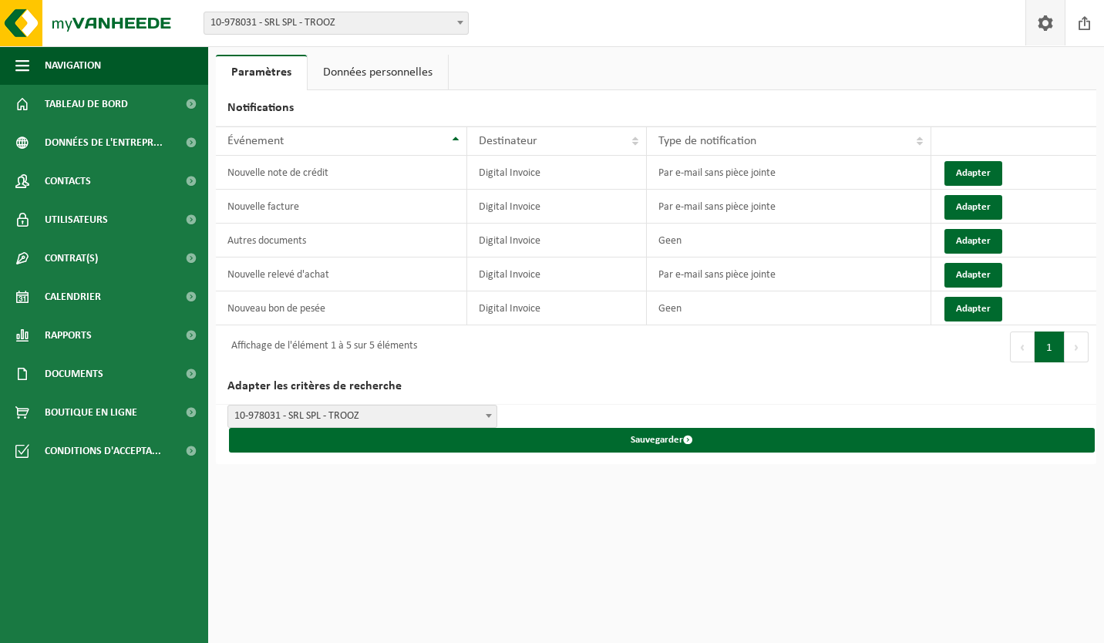
click at [406, 82] on link "Données personnelles" at bounding box center [378, 72] width 140 height 35
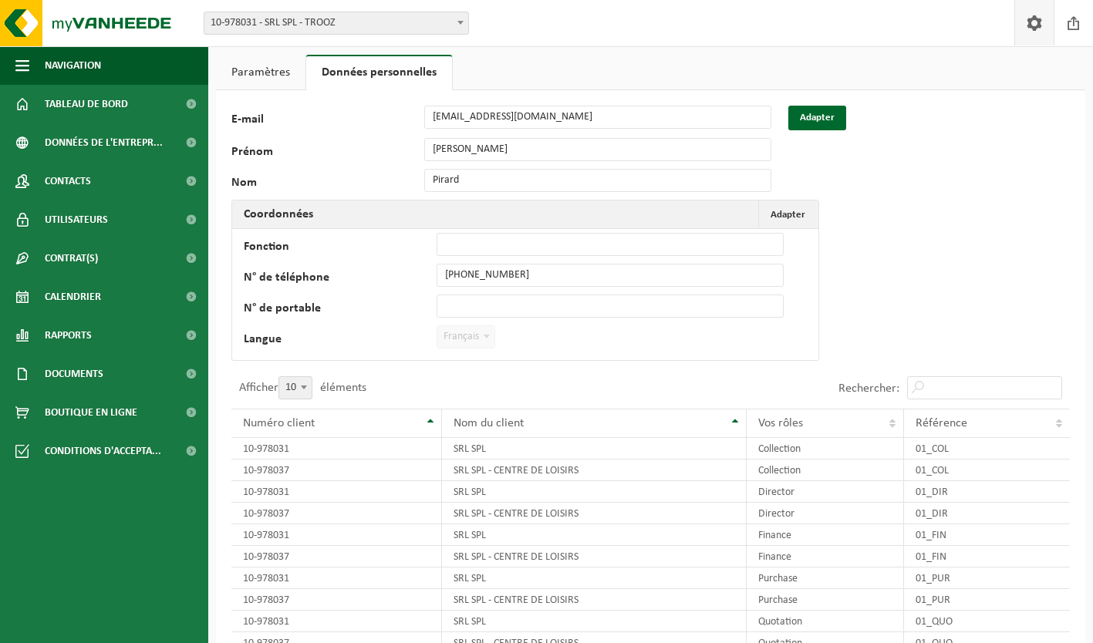
click at [1068, 29] on span at bounding box center [1073, 22] width 23 height 45
